Goal: Use online tool/utility

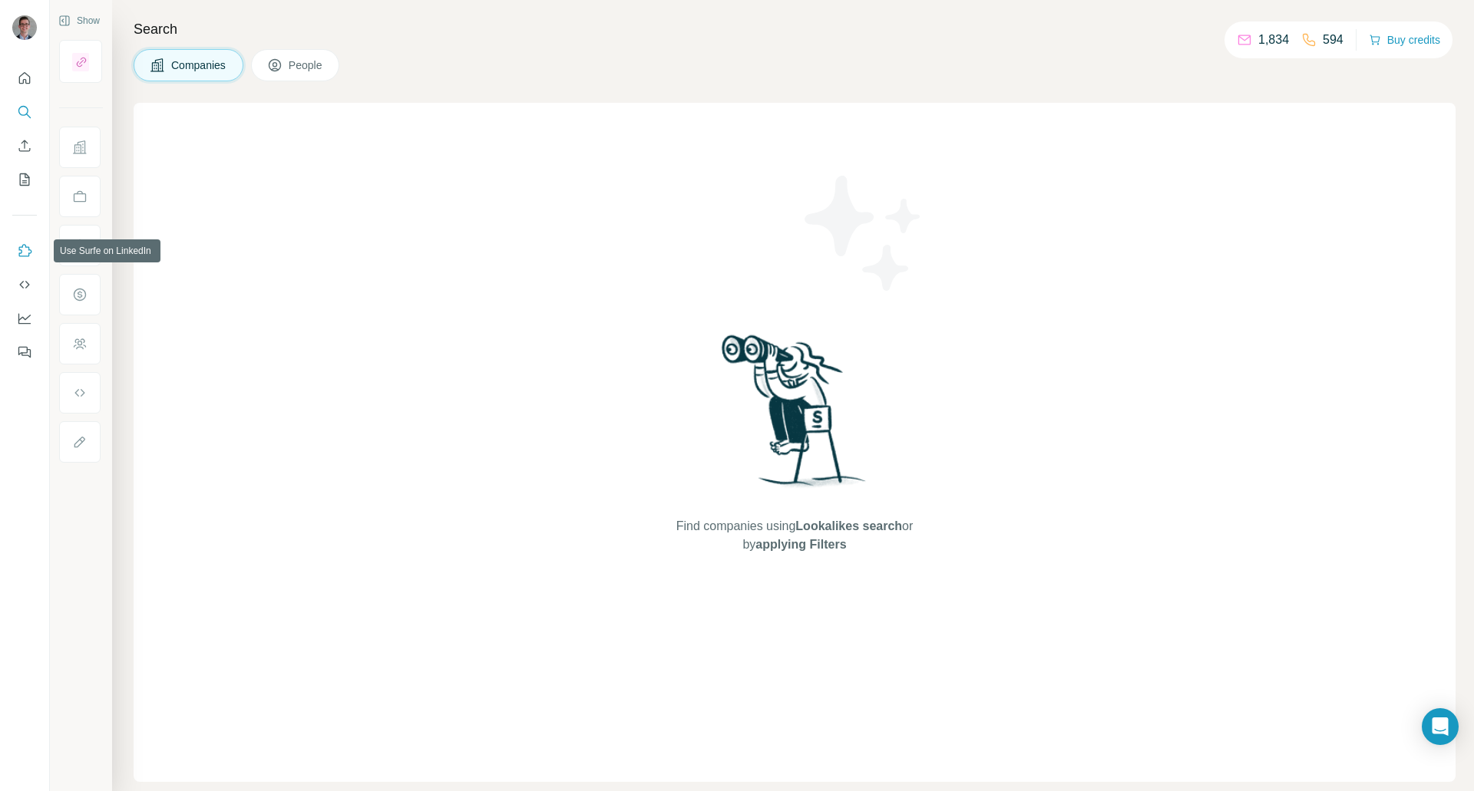
click at [29, 245] on icon "Use Surfe on LinkedIn" at bounding box center [24, 250] width 15 height 15
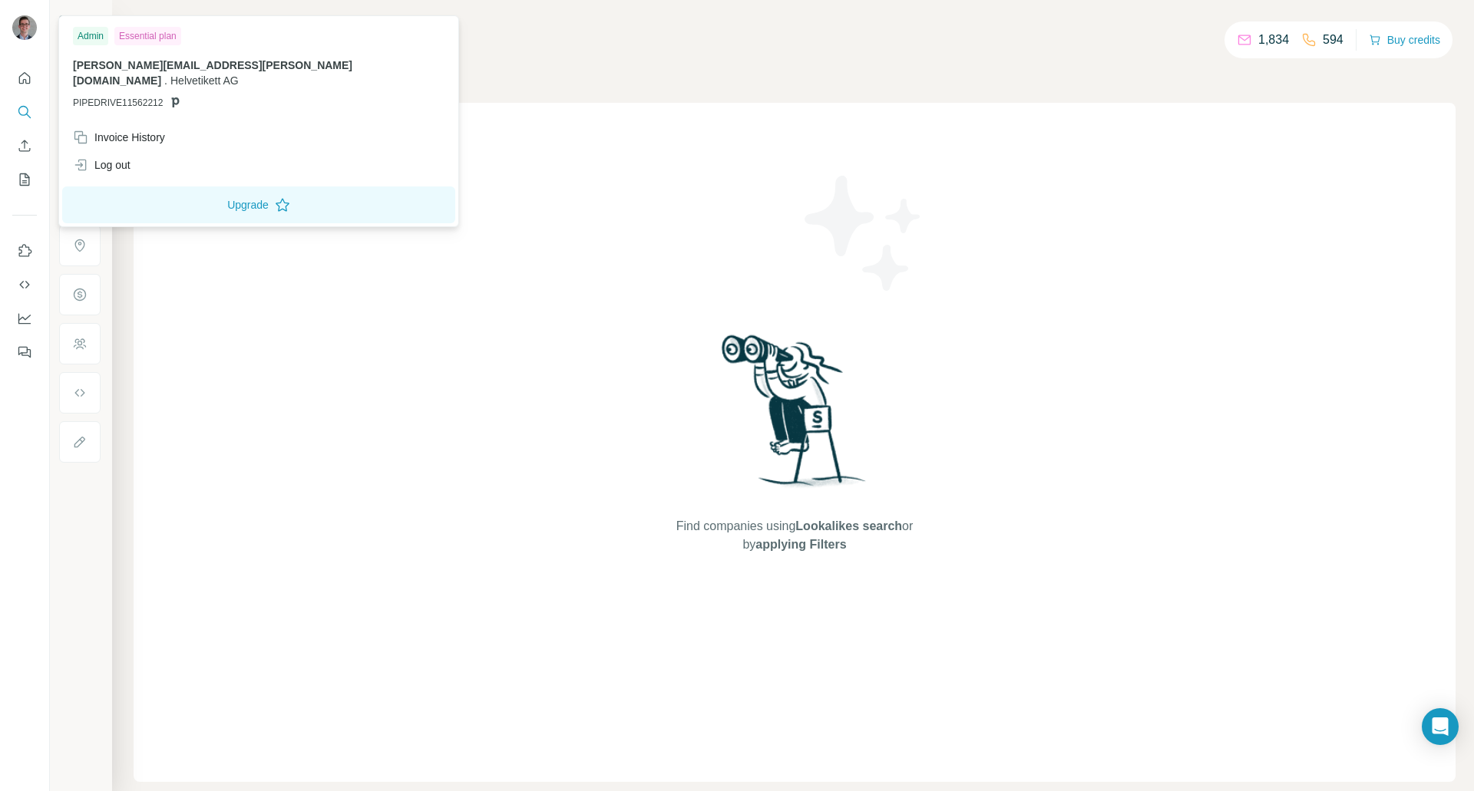
click at [24, 21] on img at bounding box center [24, 27] width 25 height 25
click at [23, 324] on icon "Dashboard" at bounding box center [24, 318] width 15 height 15
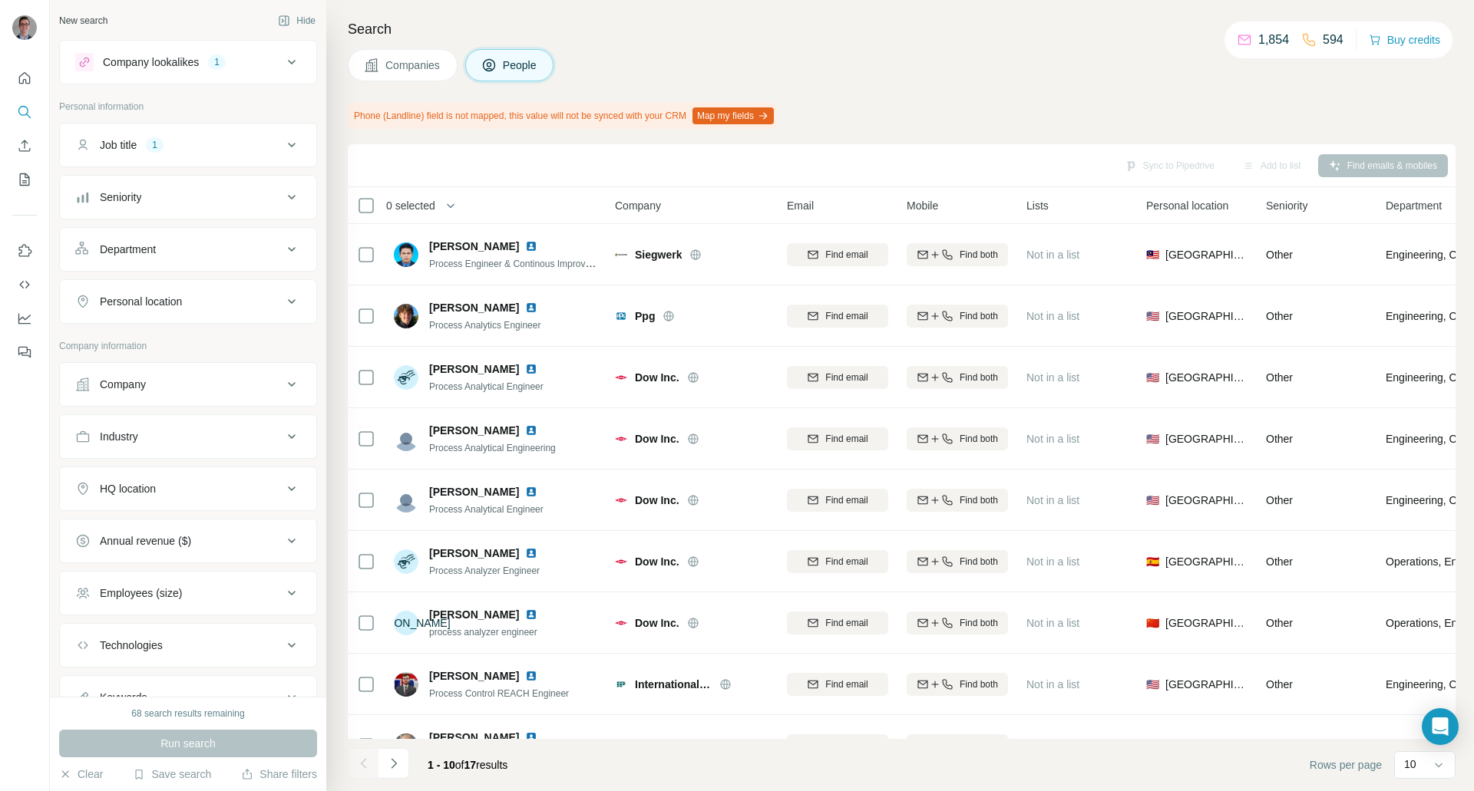
click at [768, 111] on button "Map my fields" at bounding box center [732, 115] width 81 height 17
